Goal: Navigation & Orientation: Find specific page/section

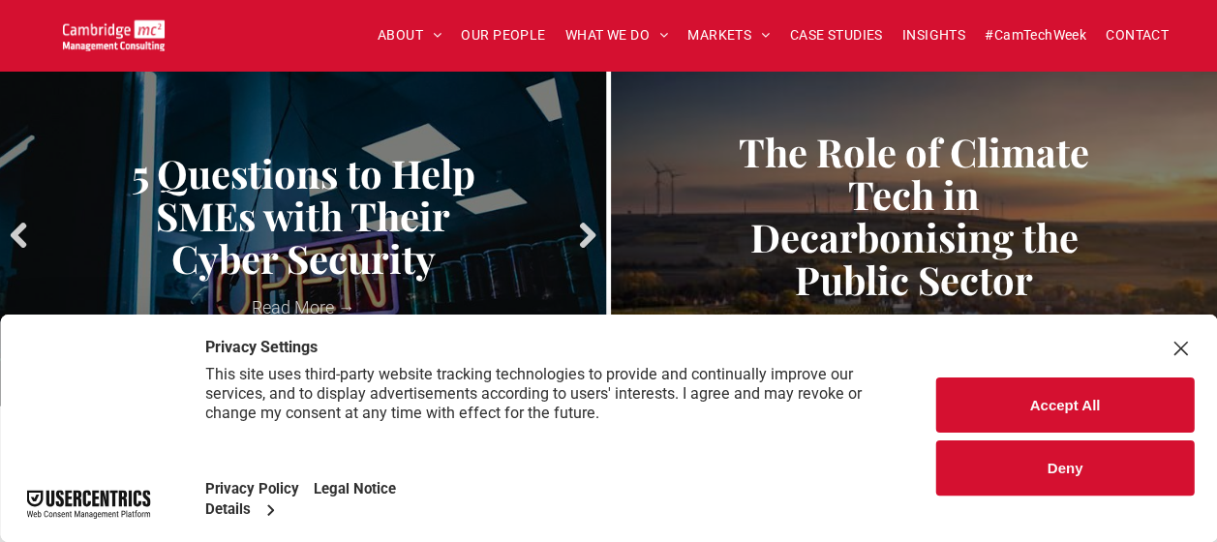
scroll to position [1742, 0]
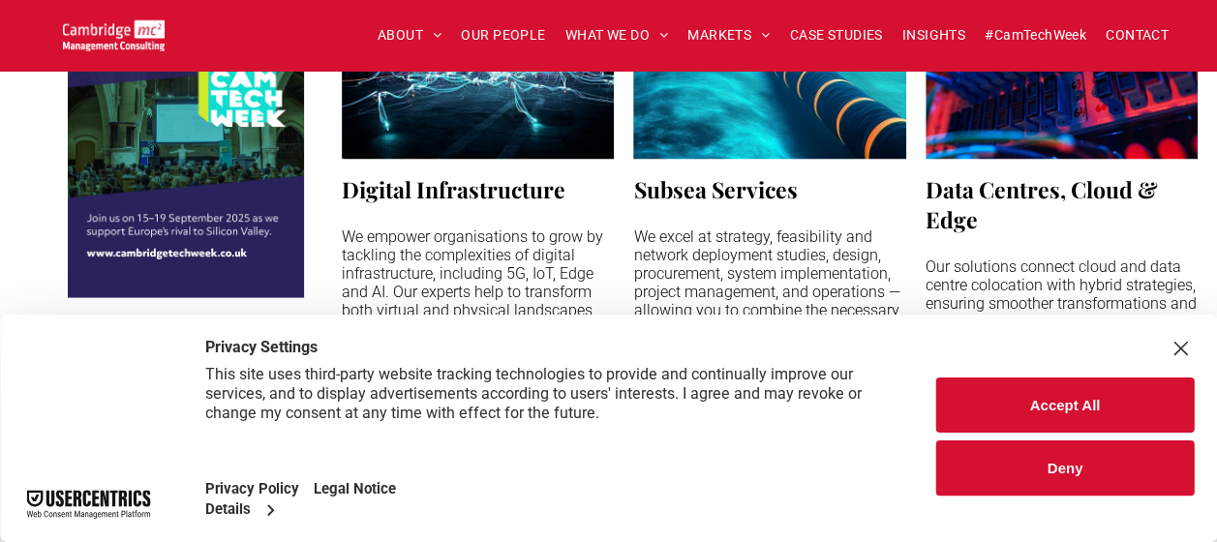
click at [1176, 354] on div "Close Layer" at bounding box center [1179, 348] width 27 height 27
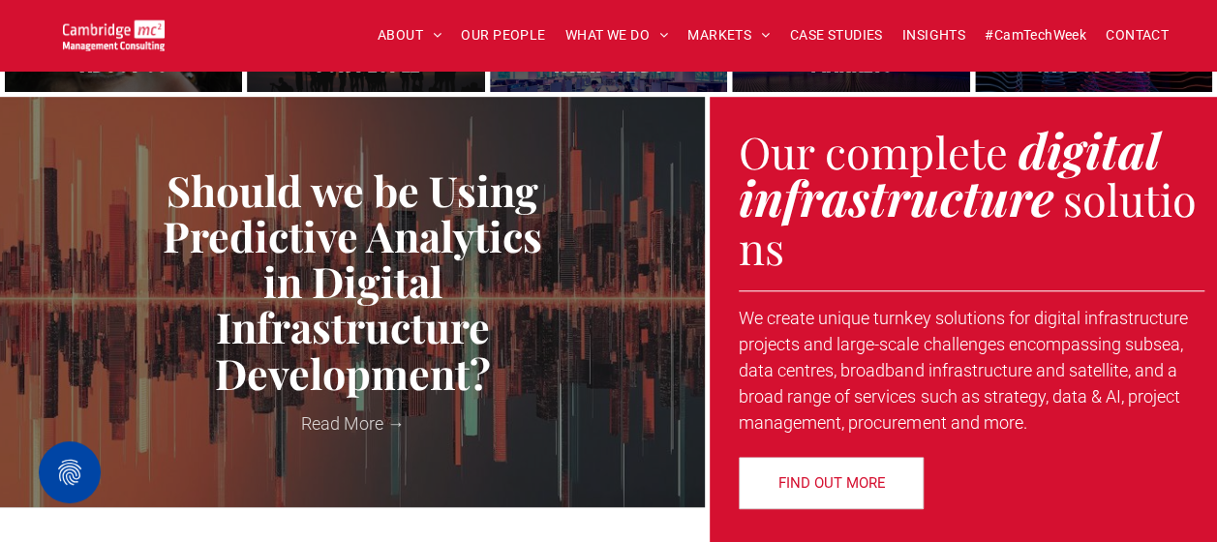
scroll to position [0, 0]
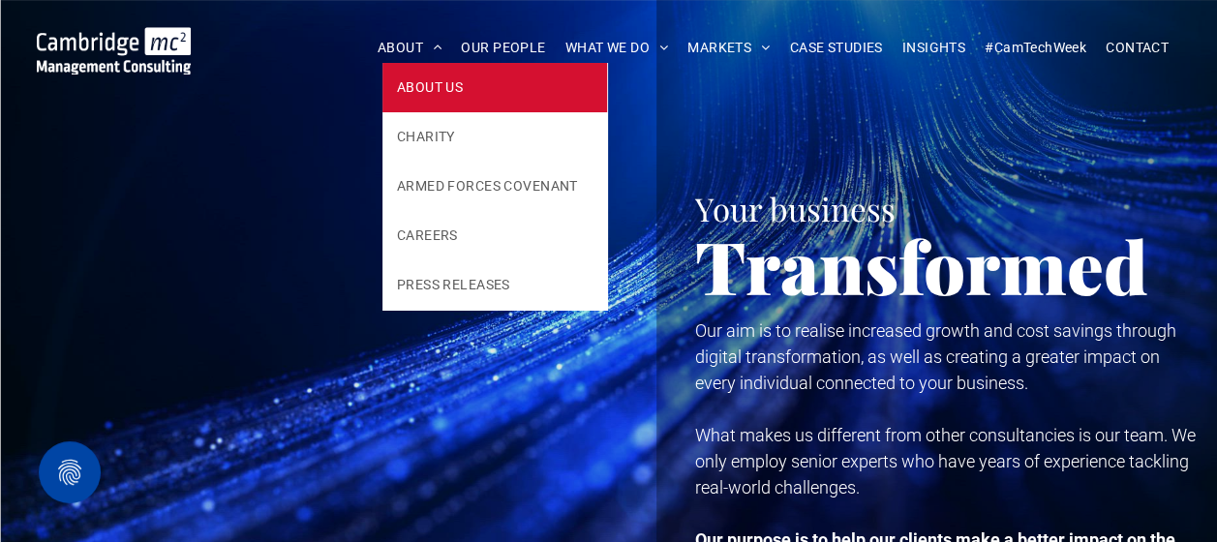
click at [422, 77] on span "ABOUT US" at bounding box center [430, 87] width 66 height 20
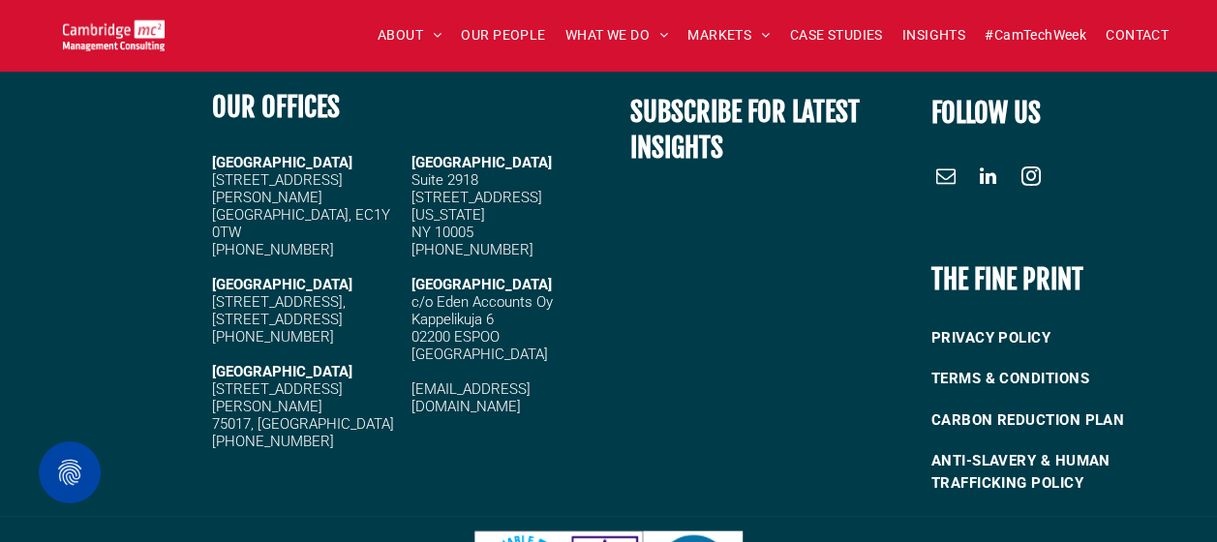
scroll to position [5638, 0]
